Goal: Navigation & Orientation: Find specific page/section

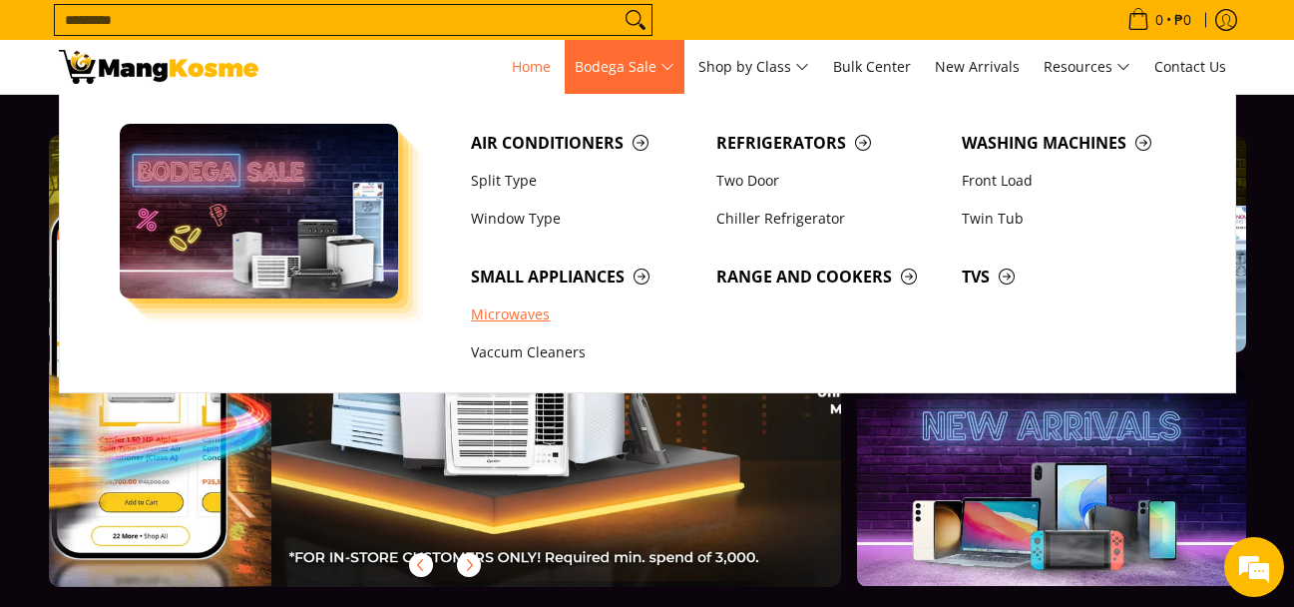
scroll to position [0, 1587]
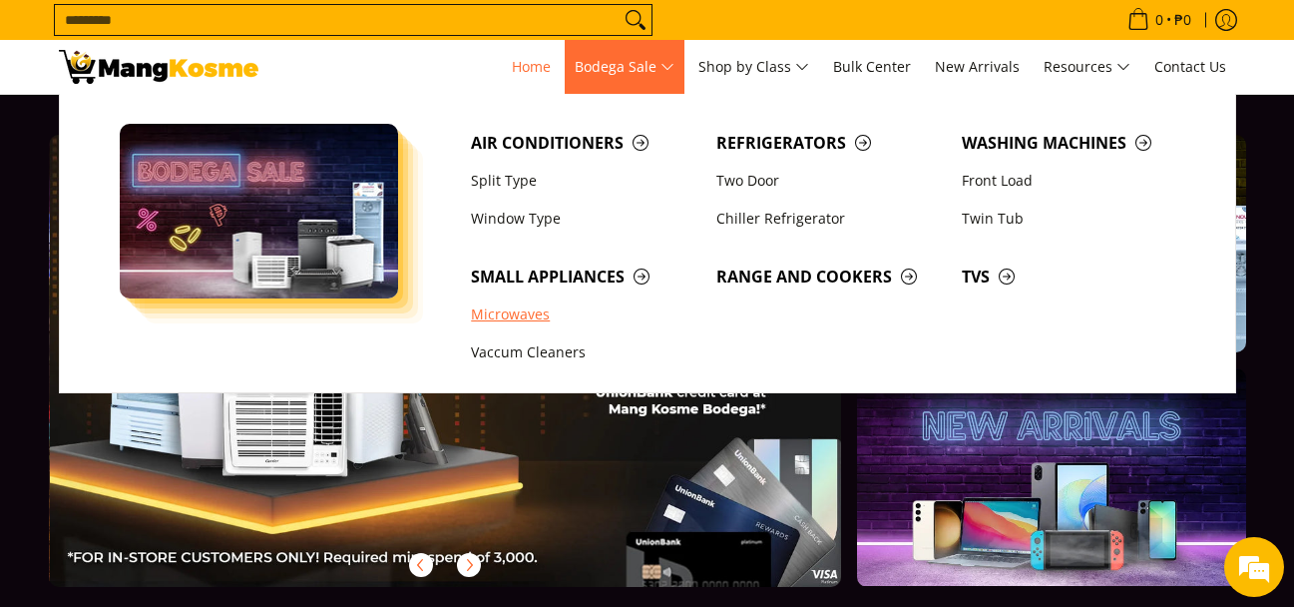
click at [533, 314] on link "Microwaves" at bounding box center [583, 314] width 245 height 38
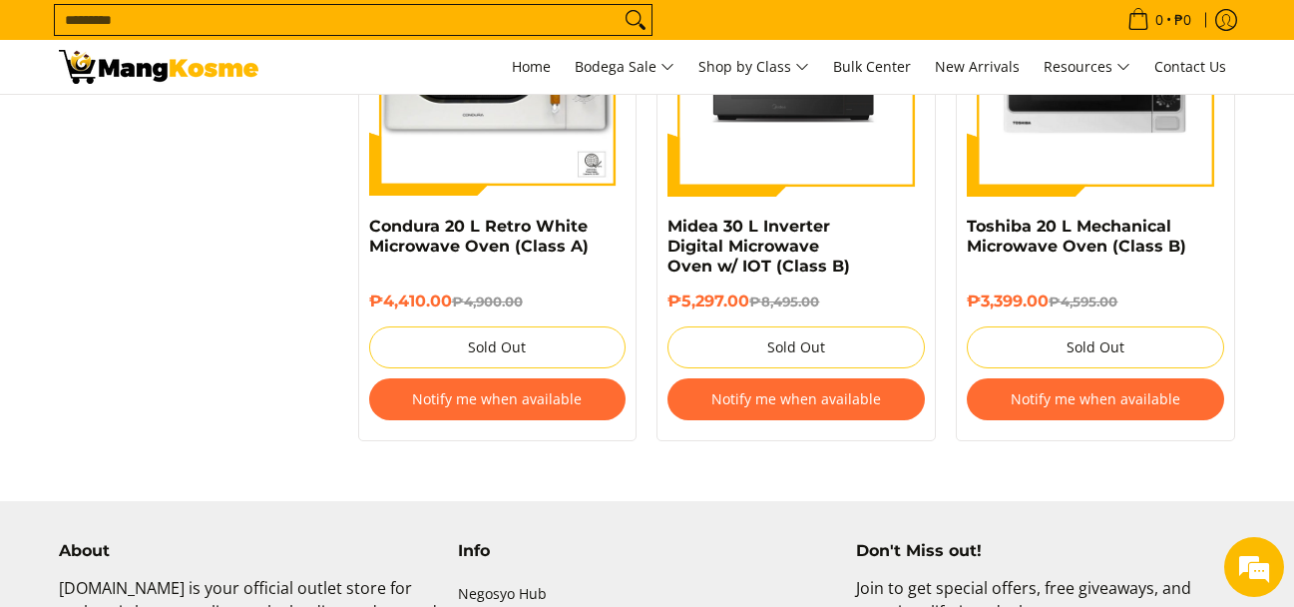
scroll to position [2694, 0]
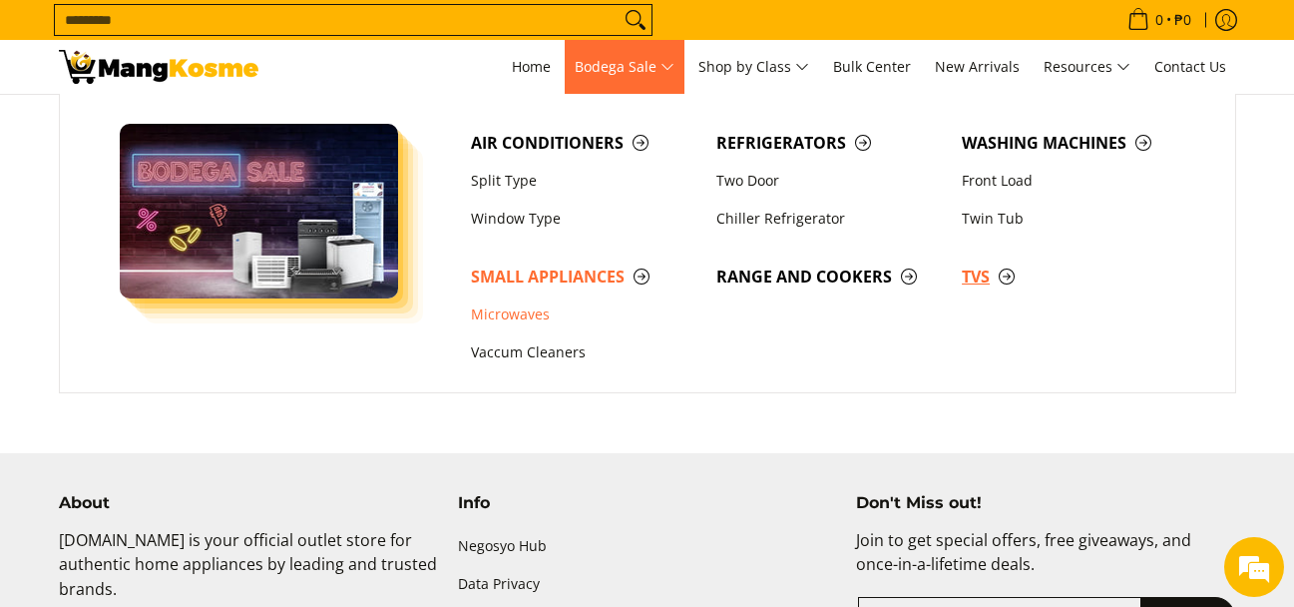
click at [1001, 270] on span "TVs" at bounding box center [1075, 276] width 226 height 25
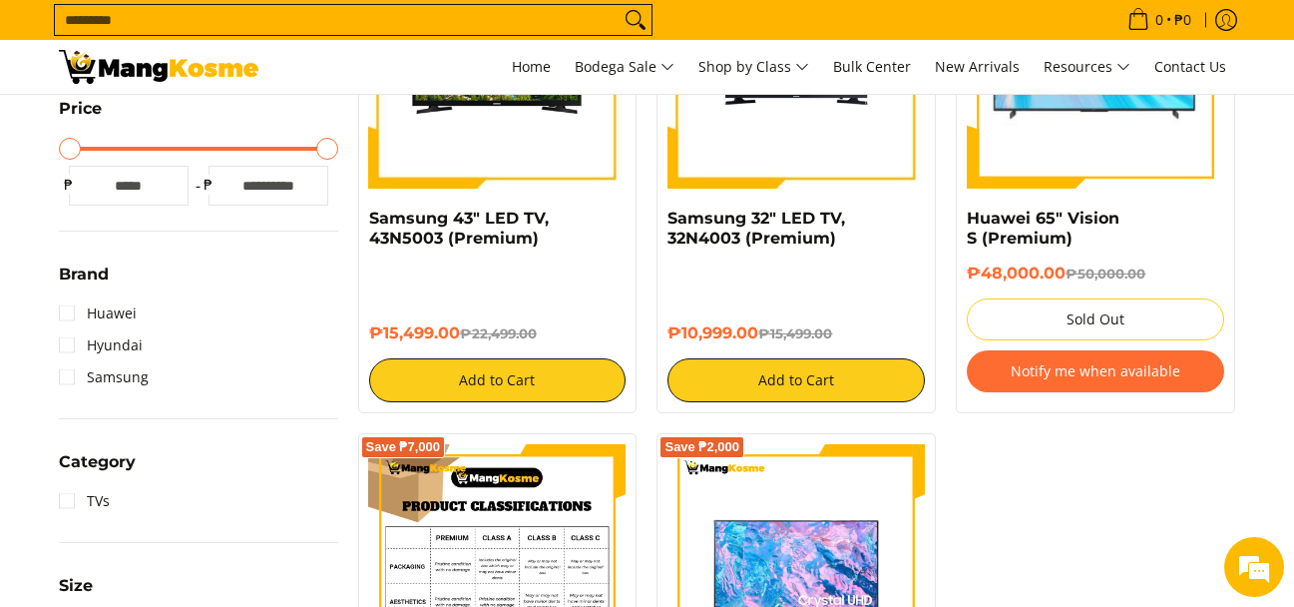
scroll to position [399, 0]
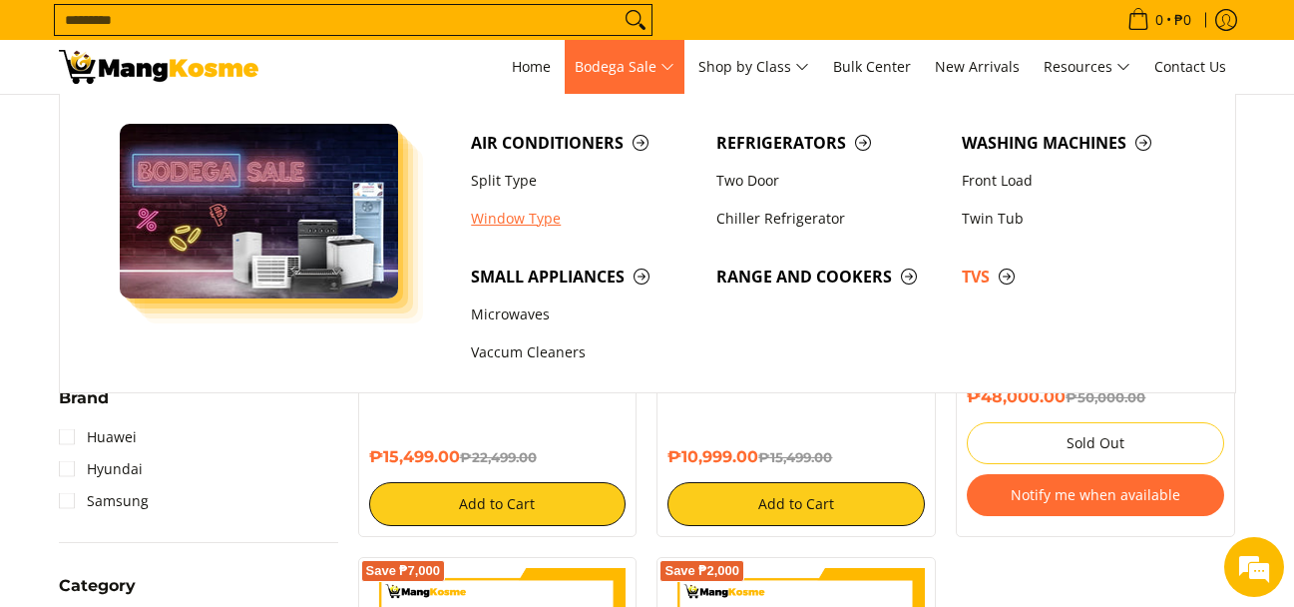
click at [523, 206] on link "Window Type" at bounding box center [583, 219] width 245 height 38
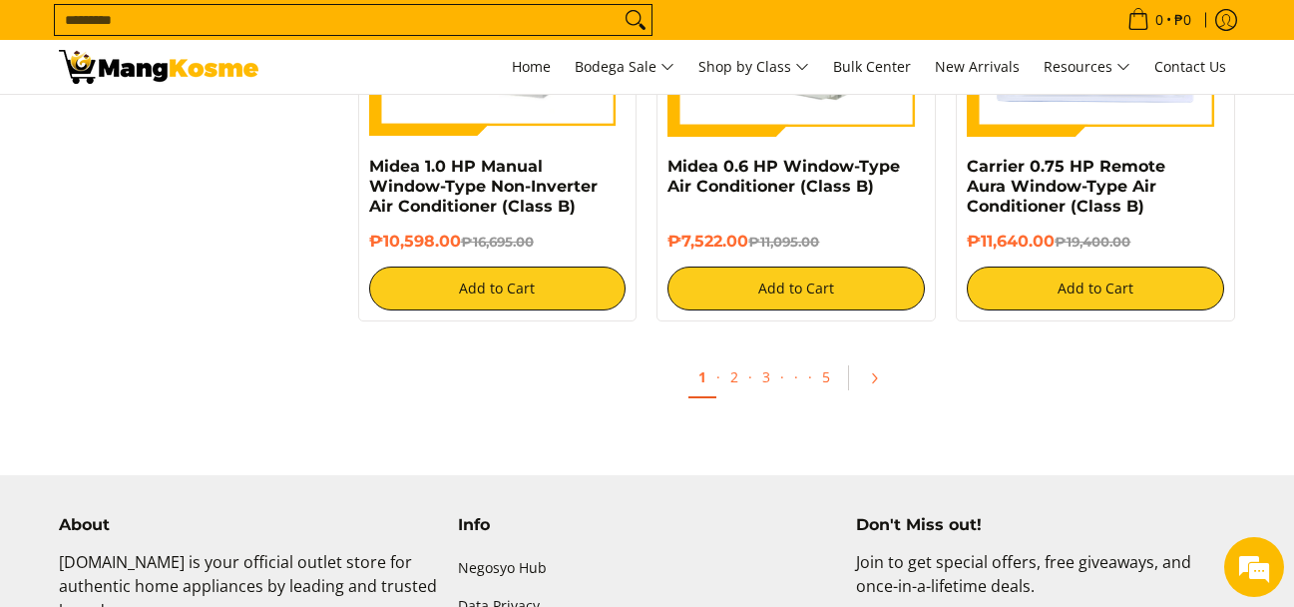
scroll to position [3892, 0]
